Goal: Task Accomplishment & Management: Use online tool/utility

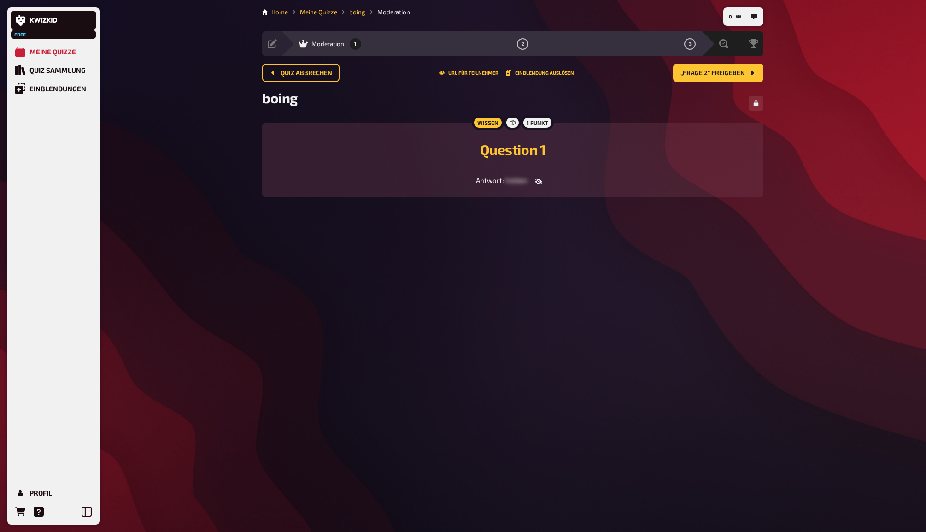
drag, startPoint x: 477, startPoint y: 259, endPoint x: 394, endPoint y: 243, distance: 84.1
click at [464, 256] on div "0 Home Meine Quizze boing Moderation Vorbereitung Inhalte Bearbeiten Quiz Lobby…" at bounding box center [513, 266] width 516 height 532
click at [69, 92] on div "Einblendungen" at bounding box center [57, 88] width 57 height 8
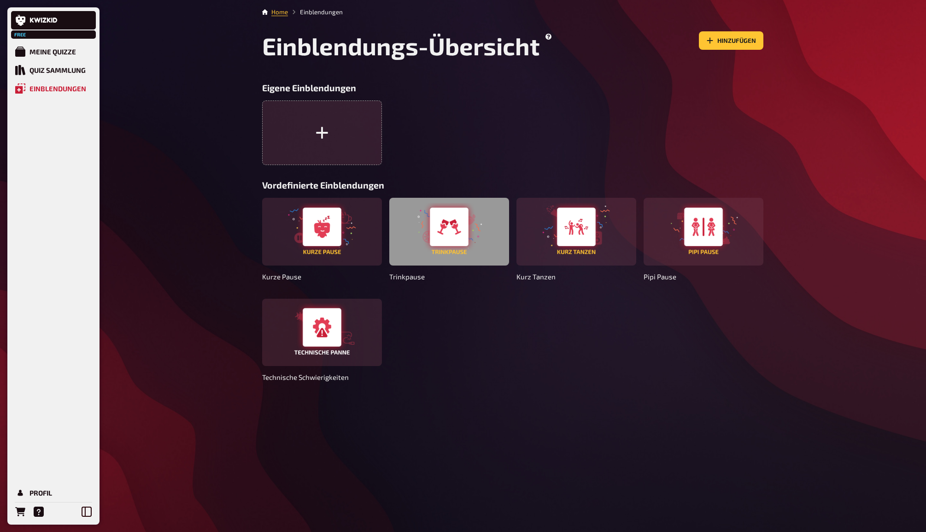
click at [468, 248] on div at bounding box center [449, 231] width 120 height 67
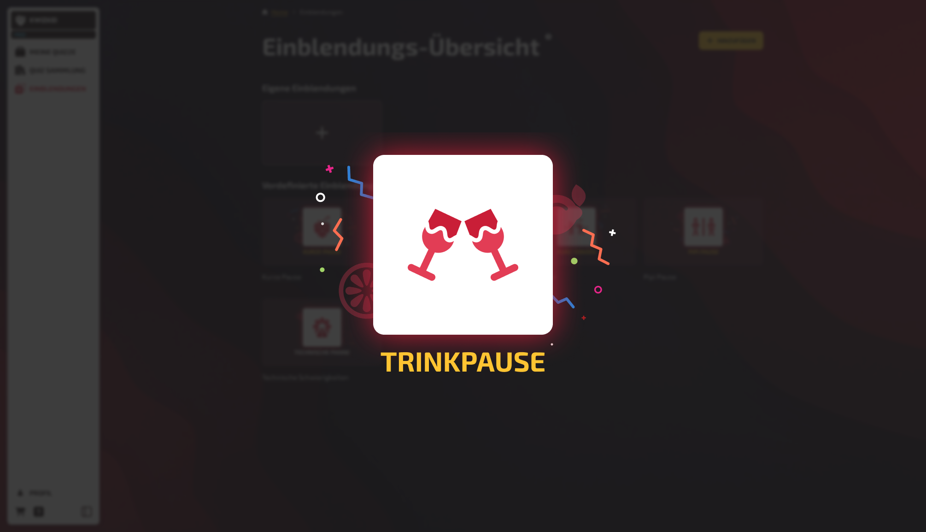
click at [177, 252] on div at bounding box center [463, 266] width 926 height 532
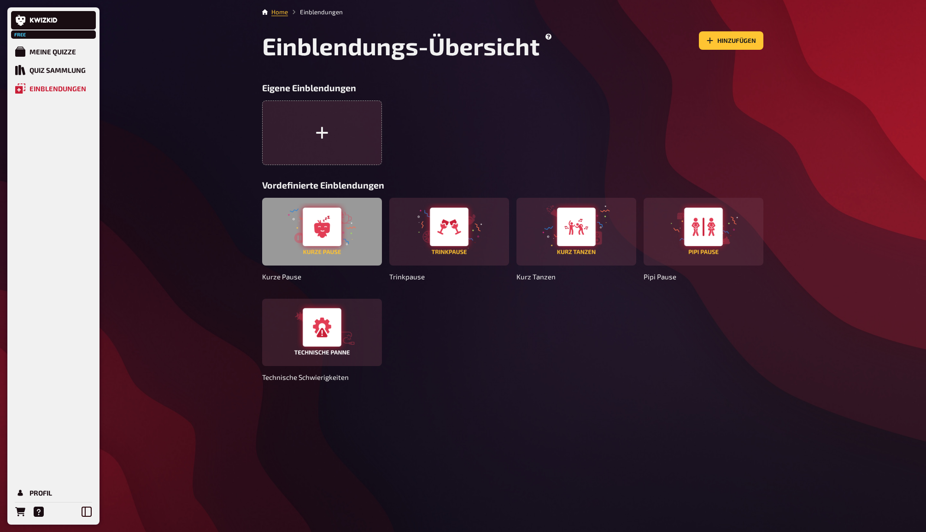
click at [363, 231] on div at bounding box center [322, 231] width 120 height 67
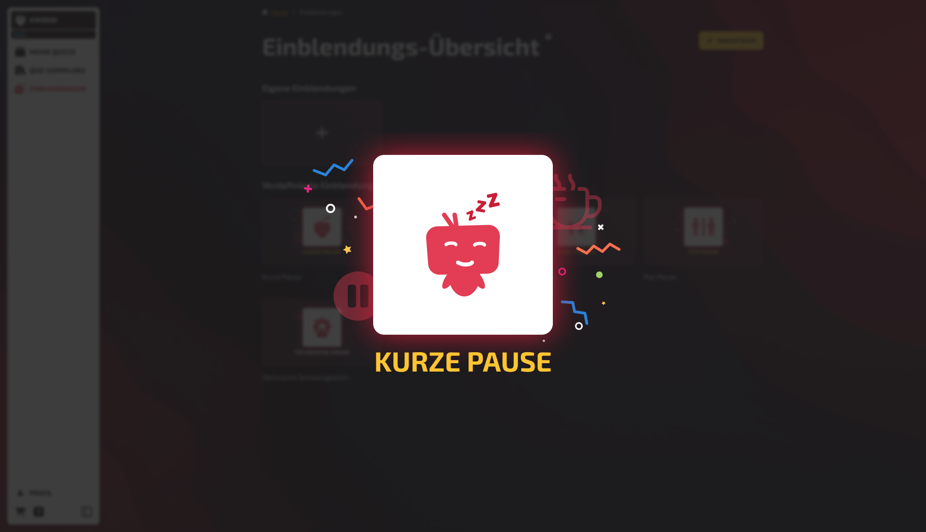
click at [194, 277] on div at bounding box center [463, 266] width 926 height 532
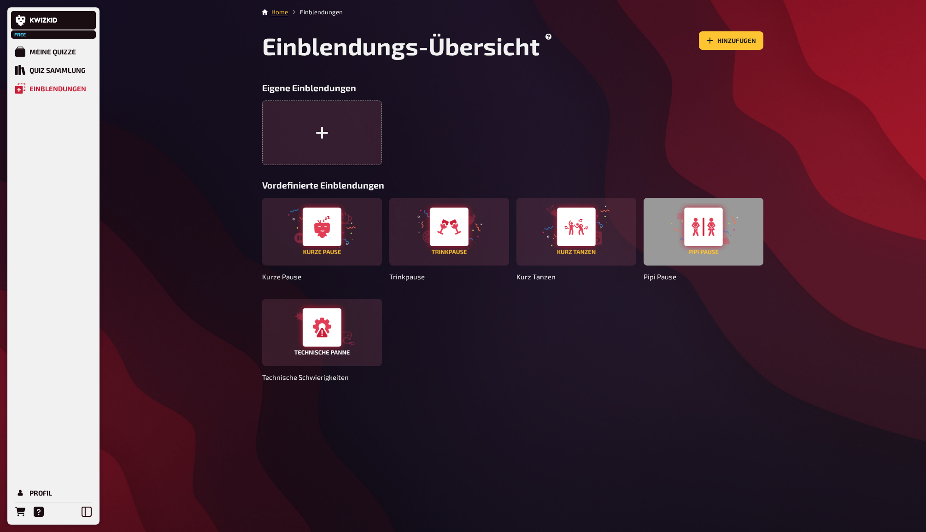
click at [719, 231] on div at bounding box center [704, 231] width 120 height 67
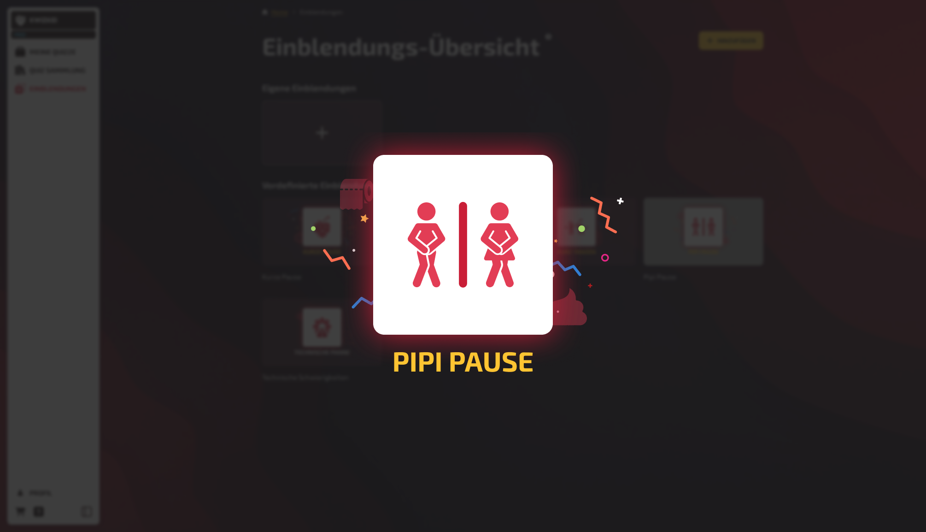
click at [719, 231] on div at bounding box center [463, 266] width 926 height 532
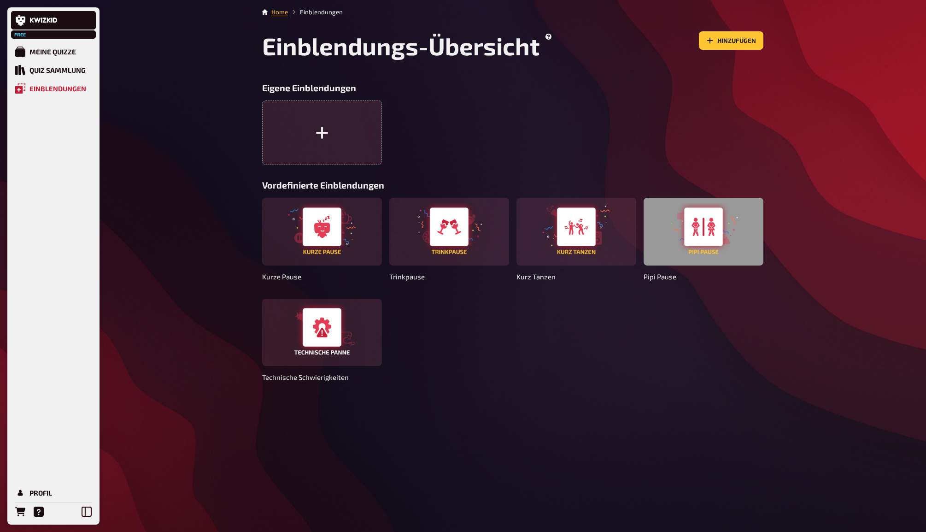
click at [681, 237] on div at bounding box center [704, 231] width 120 height 67
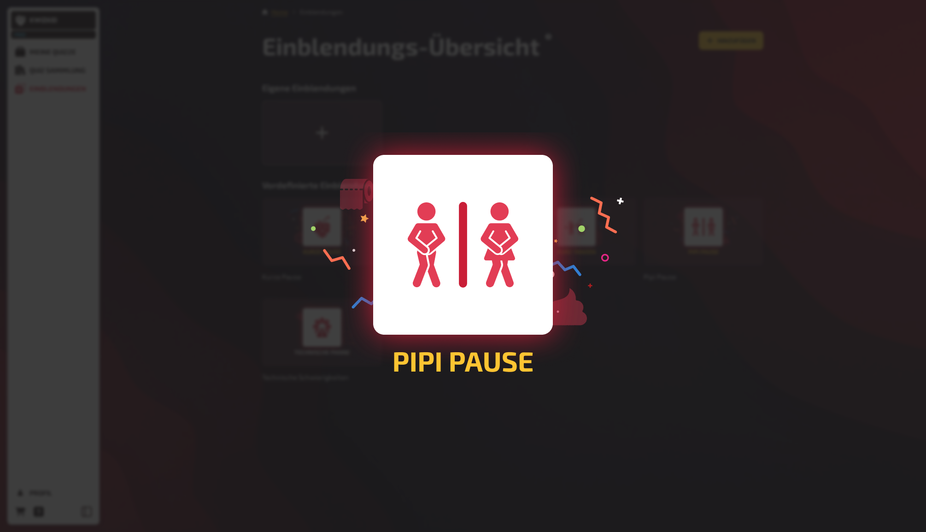
click at [727, 344] on div at bounding box center [463, 266] width 926 height 532
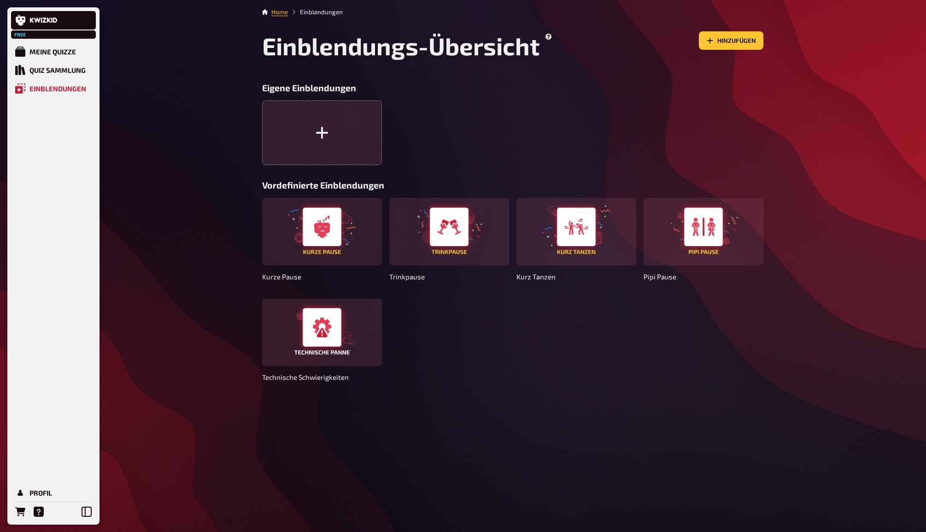
click at [525, 388] on div "Home Einblendungen Einblendungs-Übersicht Hinzufügen Eigene Einblendungen Vorde…" at bounding box center [513, 266] width 516 height 532
click at [535, 397] on div "Home Einblendungen Einblendungs-Übersicht Hinzufügen Eigene Einblendungen Vorde…" at bounding box center [513, 266] width 516 height 532
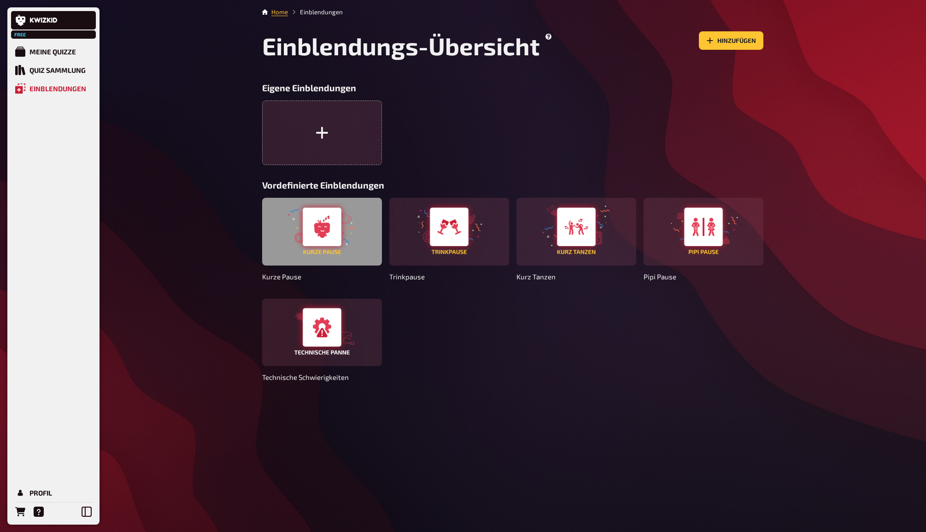
click at [313, 235] on div at bounding box center [322, 231] width 120 height 67
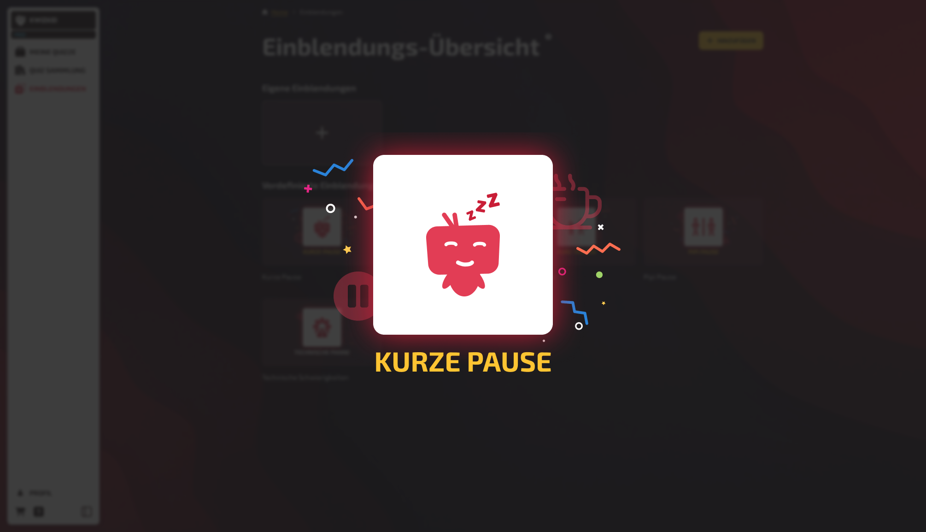
click at [150, 256] on div at bounding box center [463, 266] width 926 height 532
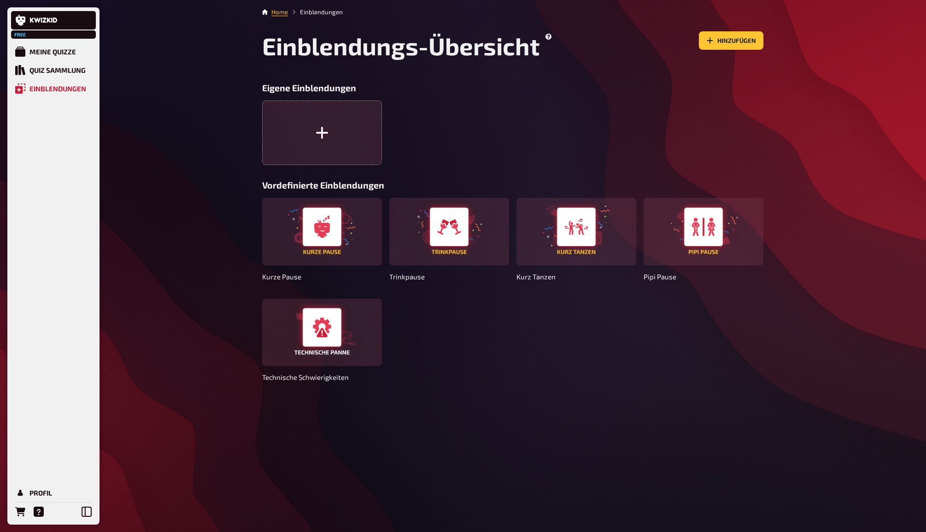
click at [469, 364] on div "Kurze Pause Trinkpause Kurz Tanzen Pipi Pause Technische Schwierigkeiten" at bounding box center [512, 291] width 501 height 187
click at [635, 415] on div "Home Einblendungen Einblendungs-Übersicht Hinzufügen Eigene Einblendungen Vorde…" at bounding box center [513, 266] width 516 height 532
click at [637, 415] on div "Home Einblendungen Einblendungs-Übersicht Hinzufügen Eigene Einblendungen Vorde…" at bounding box center [513, 266] width 516 height 532
click at [392, 342] on div "Kurze Pause Trinkpause Kurz Tanzen Pipi Pause Technische Schwierigkeiten" at bounding box center [512, 291] width 501 height 187
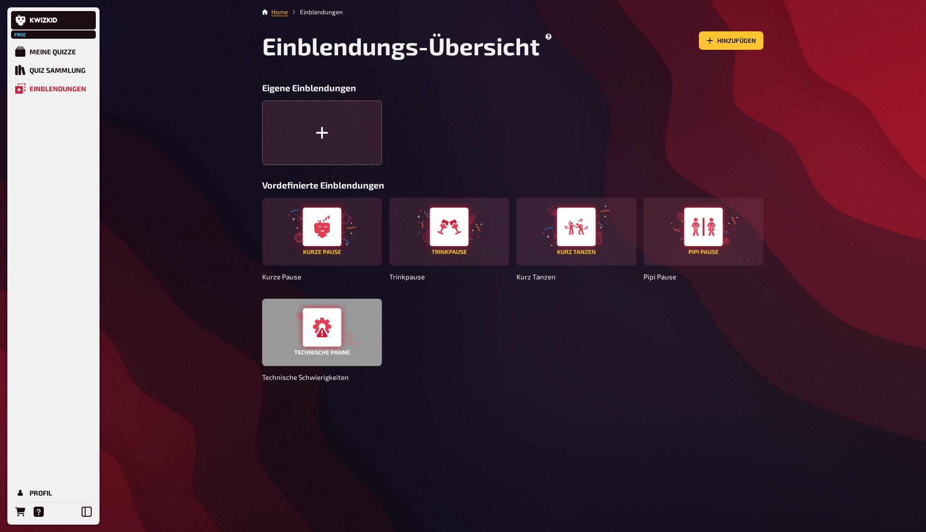
click at [326, 329] on div at bounding box center [322, 332] width 120 height 67
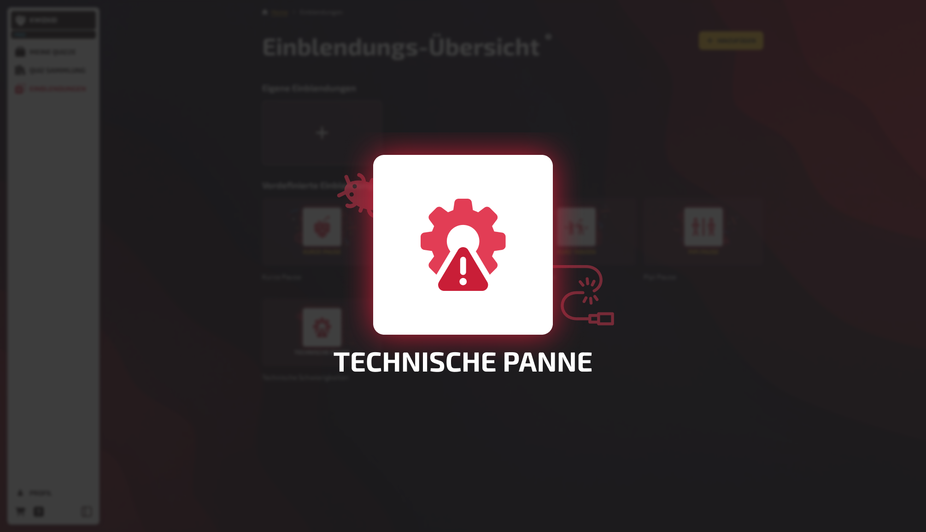
click at [168, 231] on div at bounding box center [463, 266] width 926 height 532
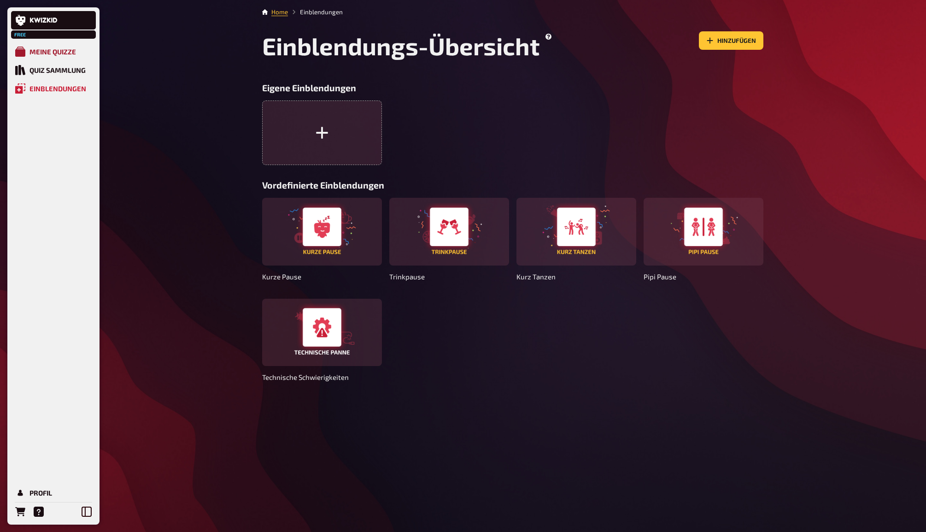
click at [46, 53] on div "Meine Quizze" at bounding box center [52, 51] width 47 height 8
